Goal: Navigation & Orientation: Find specific page/section

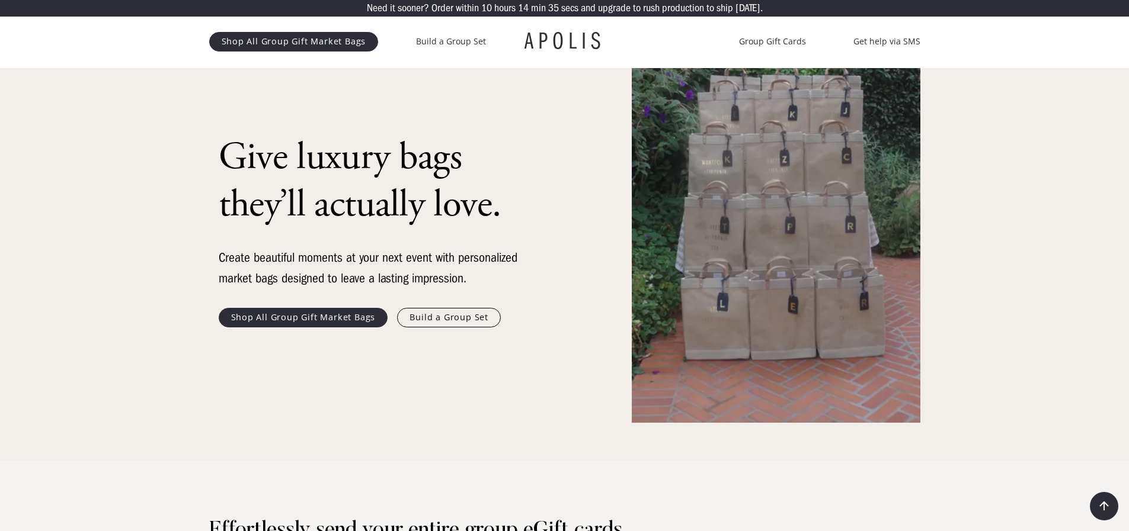
scroll to position [118, 0]
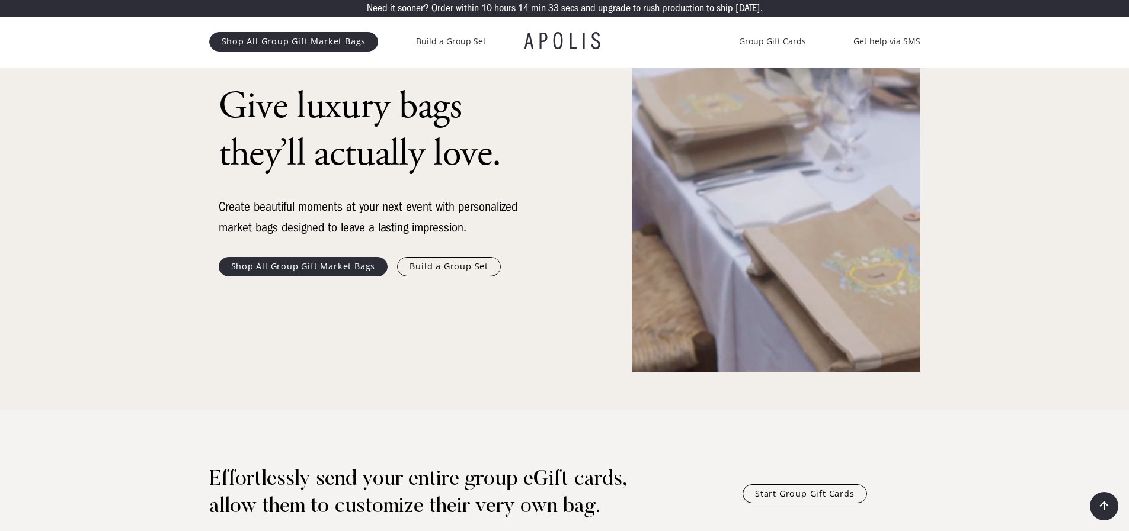
click at [306, 264] on link "Shop All Group Gift Market Bags" at bounding box center [303, 266] width 169 height 19
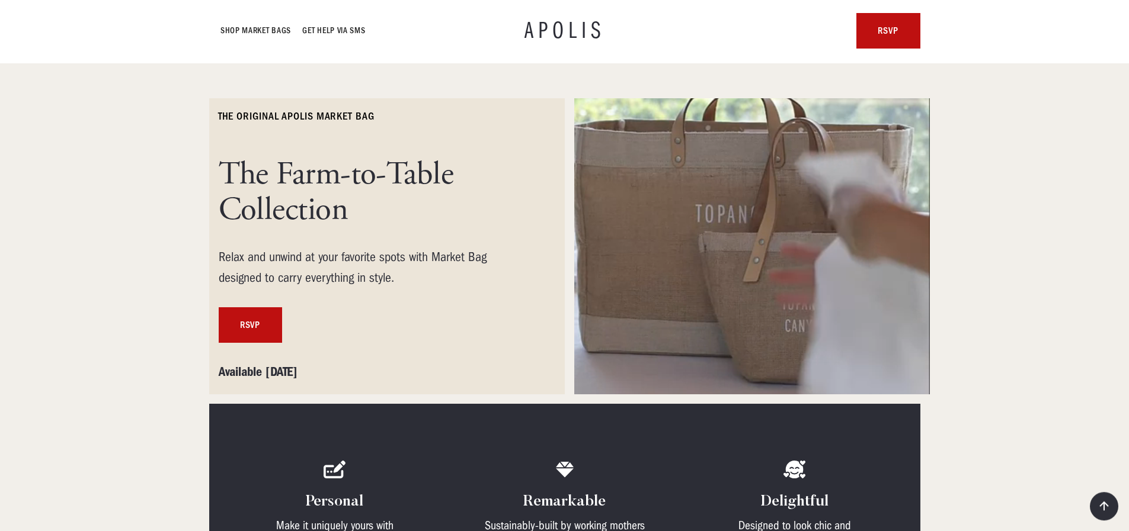
scroll to position [175, 0]
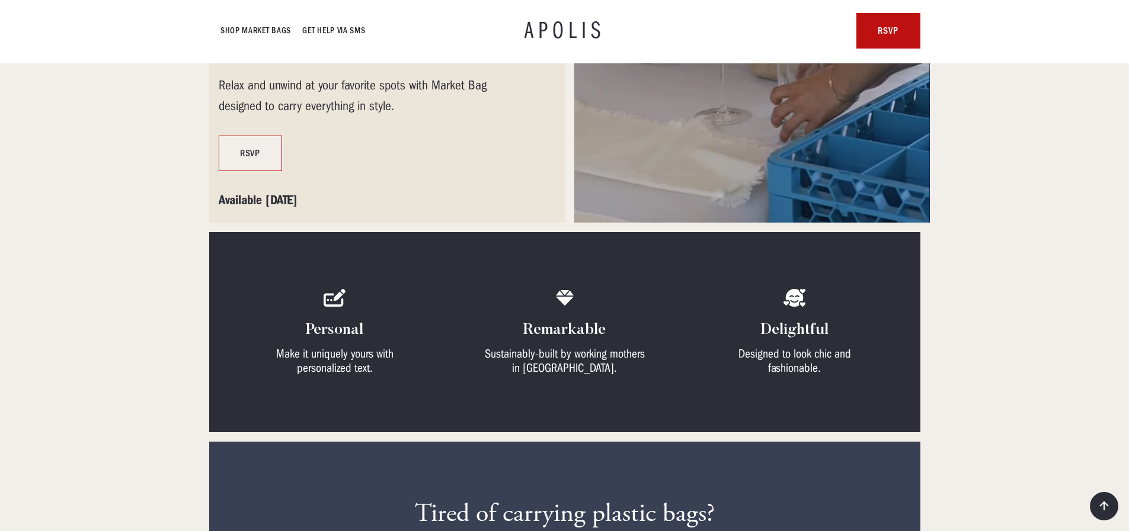
click at [258, 158] on link "RSVP" at bounding box center [250, 154] width 63 height 36
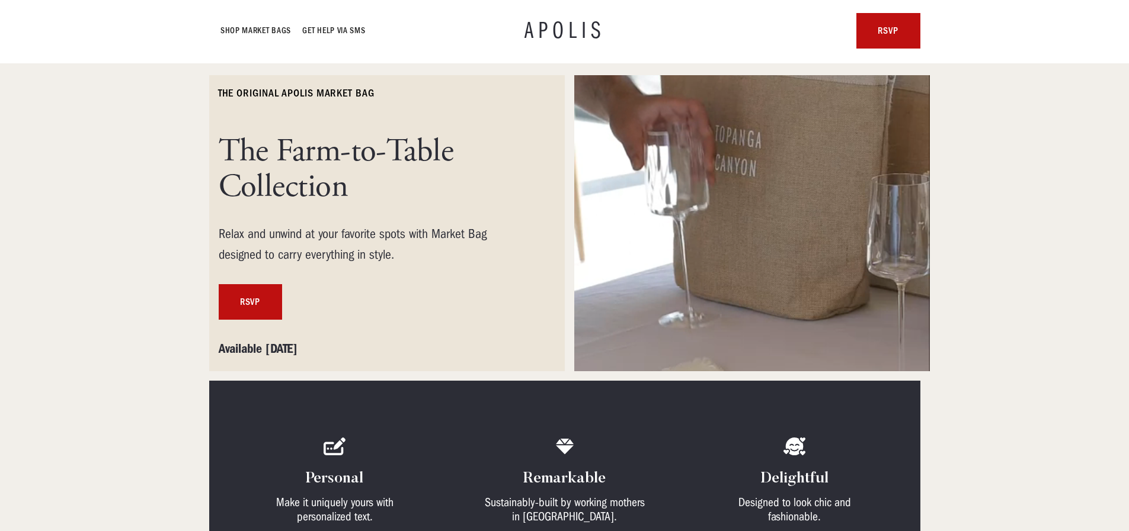
scroll to position [0, 0]
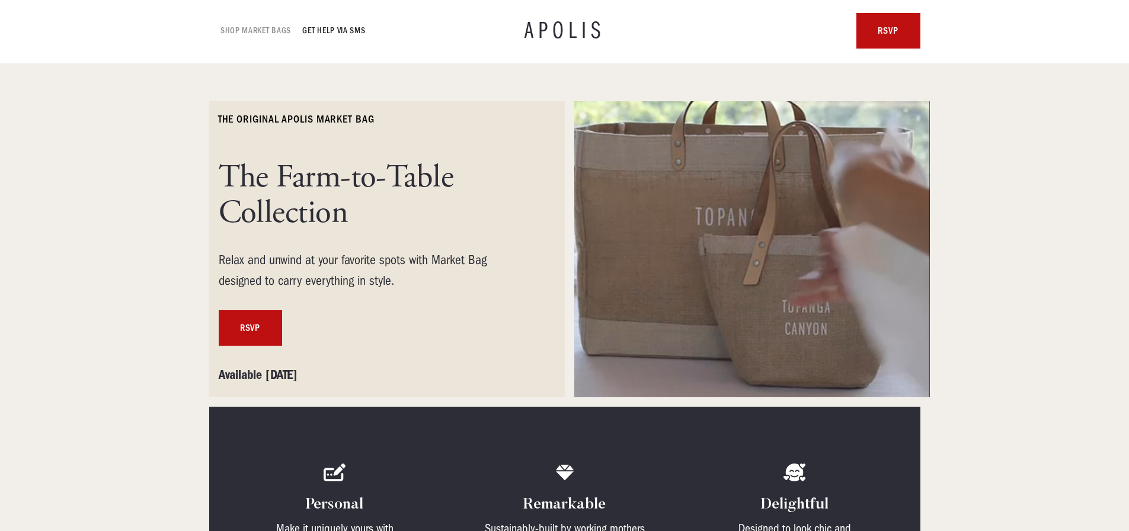
click at [259, 30] on link "Shop Market bags" at bounding box center [256, 31] width 71 height 14
